Goal: Information Seeking & Learning: Learn about a topic

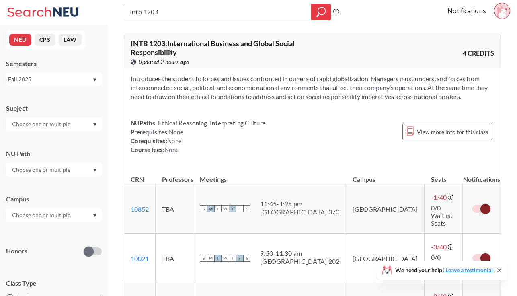
scroll to position [112, 0]
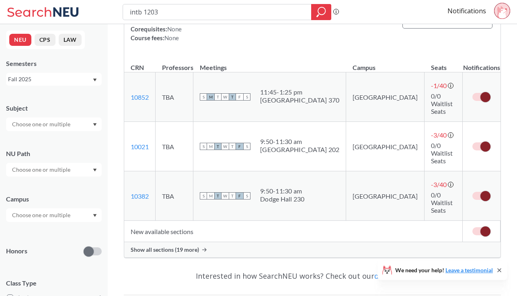
scroll to position [112, 0]
click at [160, 245] on span "Show all sections (19 more)" at bounding box center [165, 248] width 68 height 7
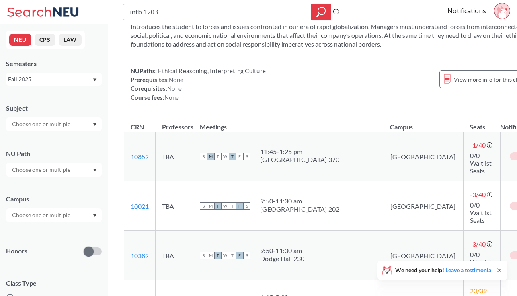
scroll to position [37, 0]
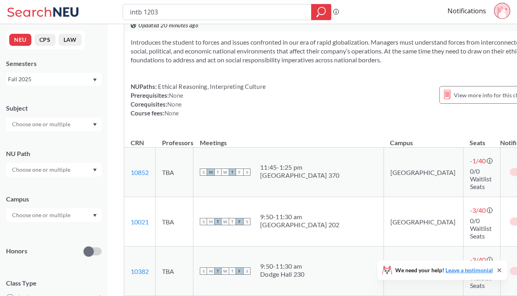
click at [517, 266] on span at bounding box center [522, 271] width 10 height 10
click at [509, 267] on input "checkbox" at bounding box center [509, 267] width 0 height 0
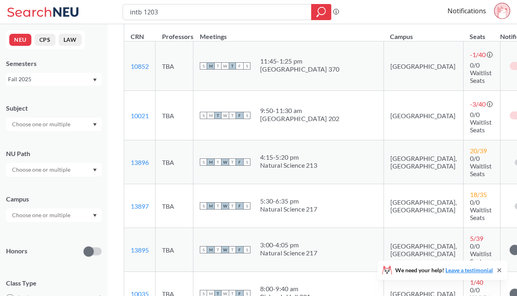
scroll to position [841, 0]
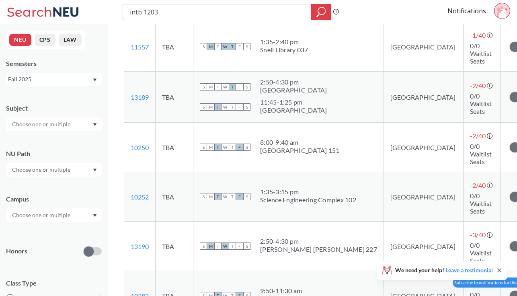
click at [509, 290] on span at bounding box center [514, 295] width 10 height 10
click at [509, 291] on input "checkbox" at bounding box center [509, 291] width 0 height 0
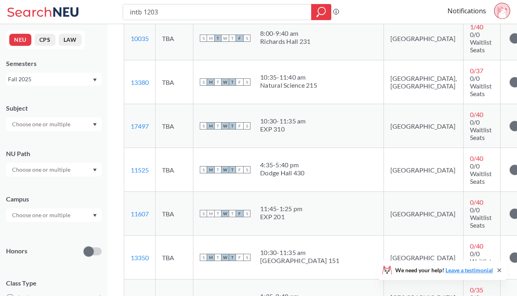
scroll to position [446, 0]
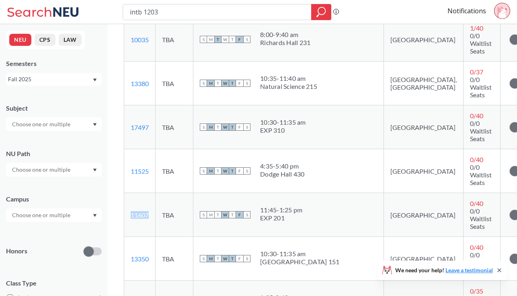
drag, startPoint x: 152, startPoint y: 135, endPoint x: 127, endPoint y: 135, distance: 25.3
click at [127, 193] on td "11607 View this section on Banner." at bounding box center [139, 215] width 31 height 44
copy link "11607"
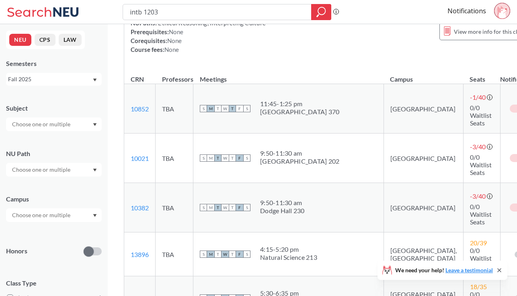
scroll to position [96, 0]
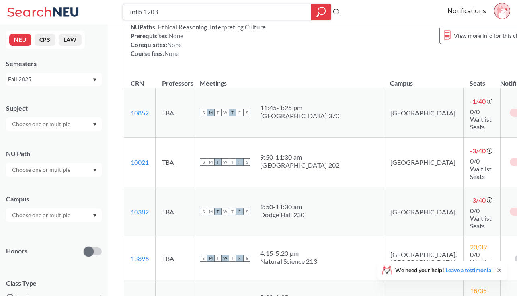
click at [163, 13] on input "intb 1203" at bounding box center [217, 12] width 176 height 14
drag, startPoint x: 163, startPoint y: 13, endPoint x: 94, endPoint y: 11, distance: 68.7
click at [94, 11] on div "intb 1203 Phrase search guarantees the exact search appears in the results. Ex.…" at bounding box center [258, 12] width 517 height 24
type input "m"
type input "mktg 2201"
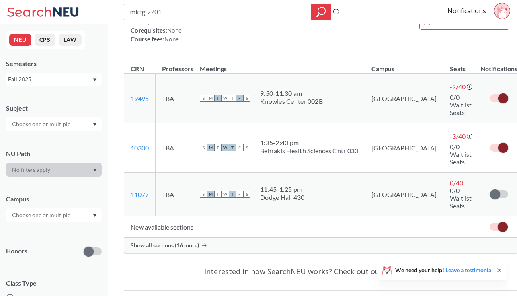
scroll to position [112, 0]
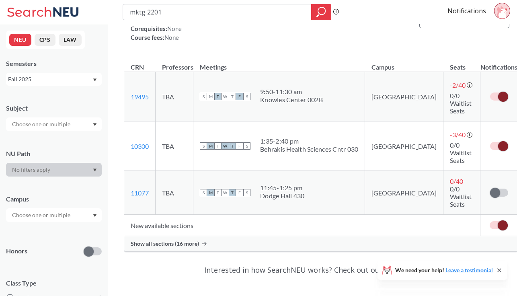
click at [176, 240] on span "Show all sections (16 more)" at bounding box center [165, 243] width 68 height 7
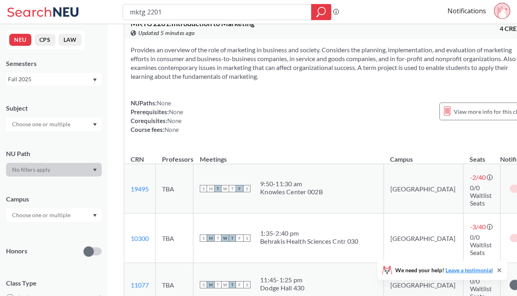
scroll to position [0, 0]
